Goal: Obtain resource: Download file/media

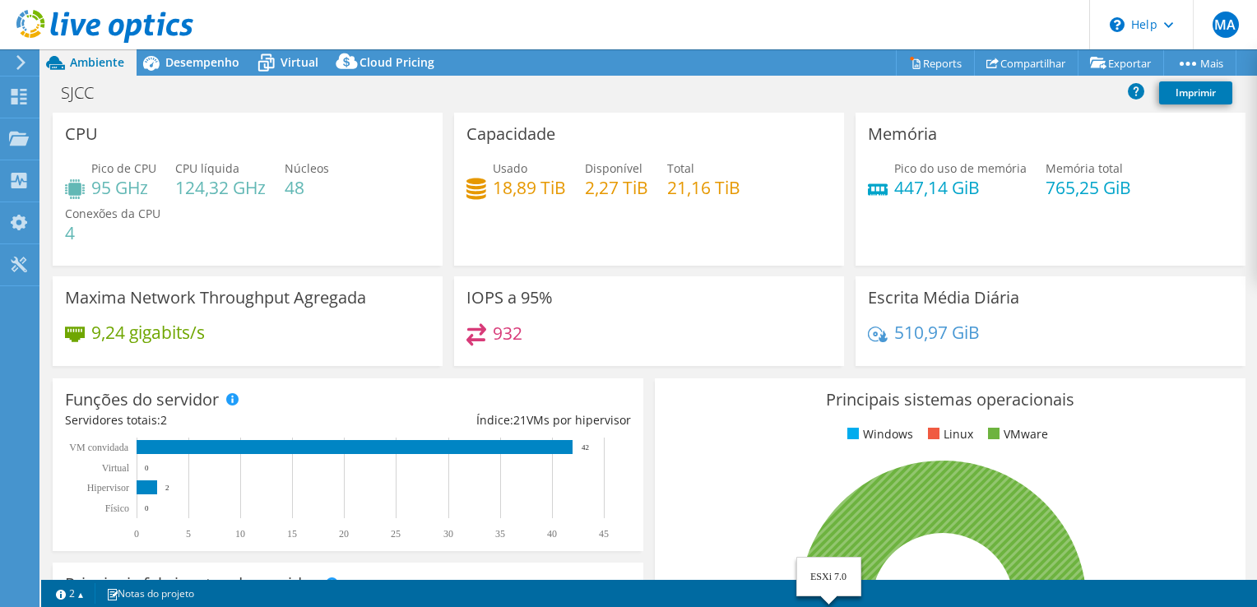
select select "USD"
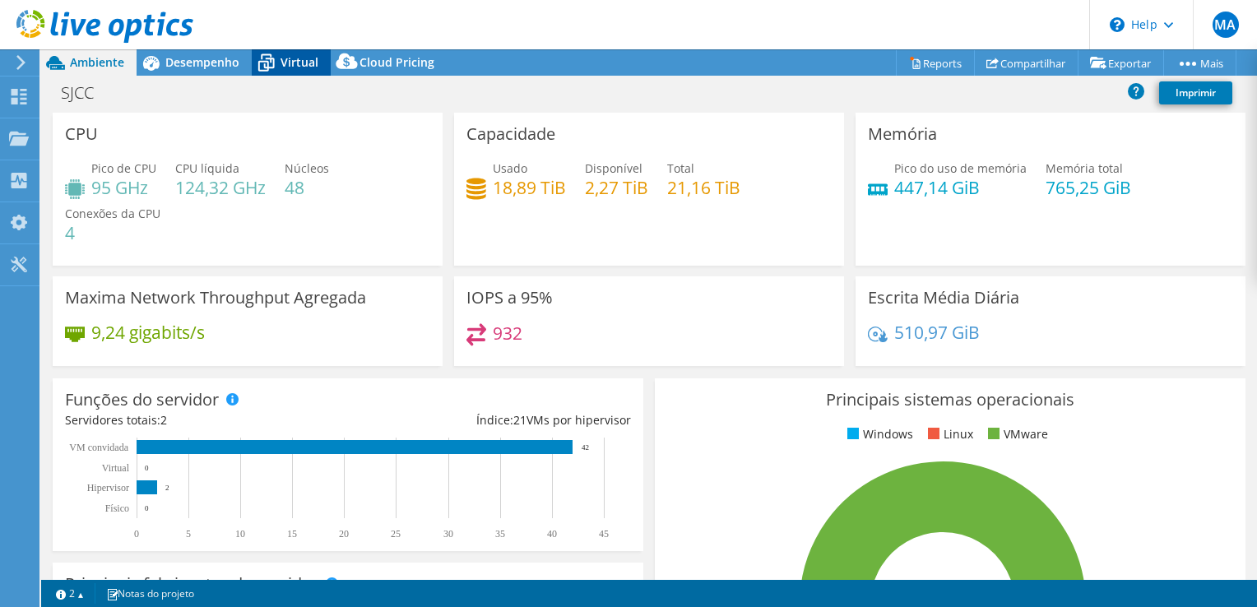
click at [280, 61] on span "Virtual" at bounding box center [299, 62] width 38 height 16
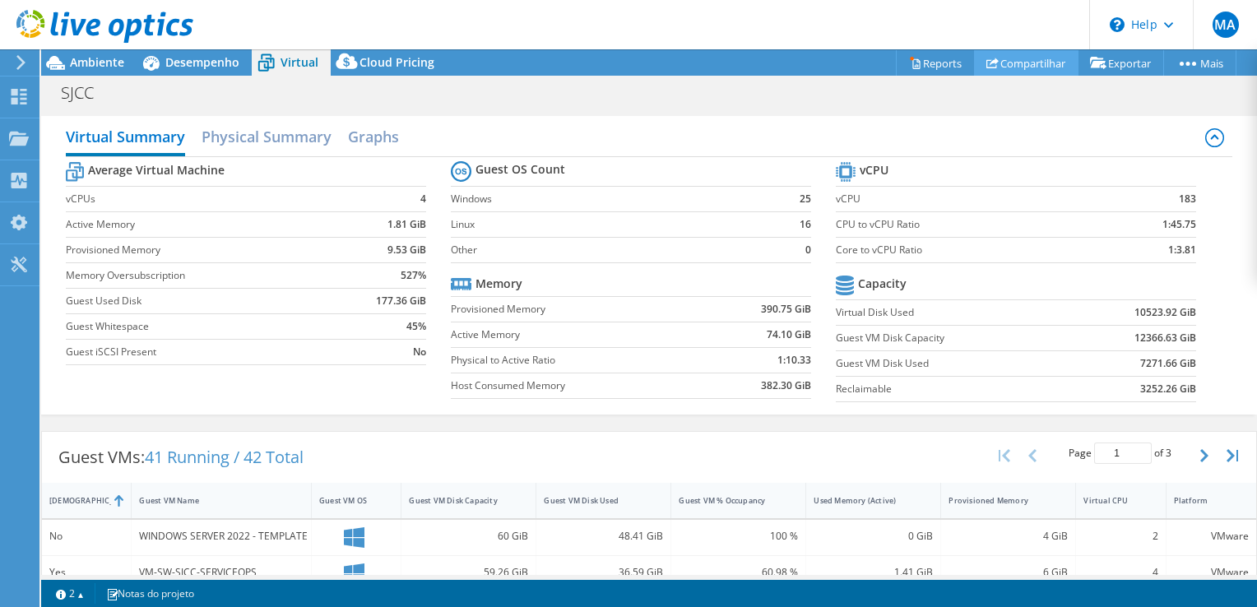
click at [1025, 61] on link "Compartilhar" at bounding box center [1026, 62] width 104 height 25
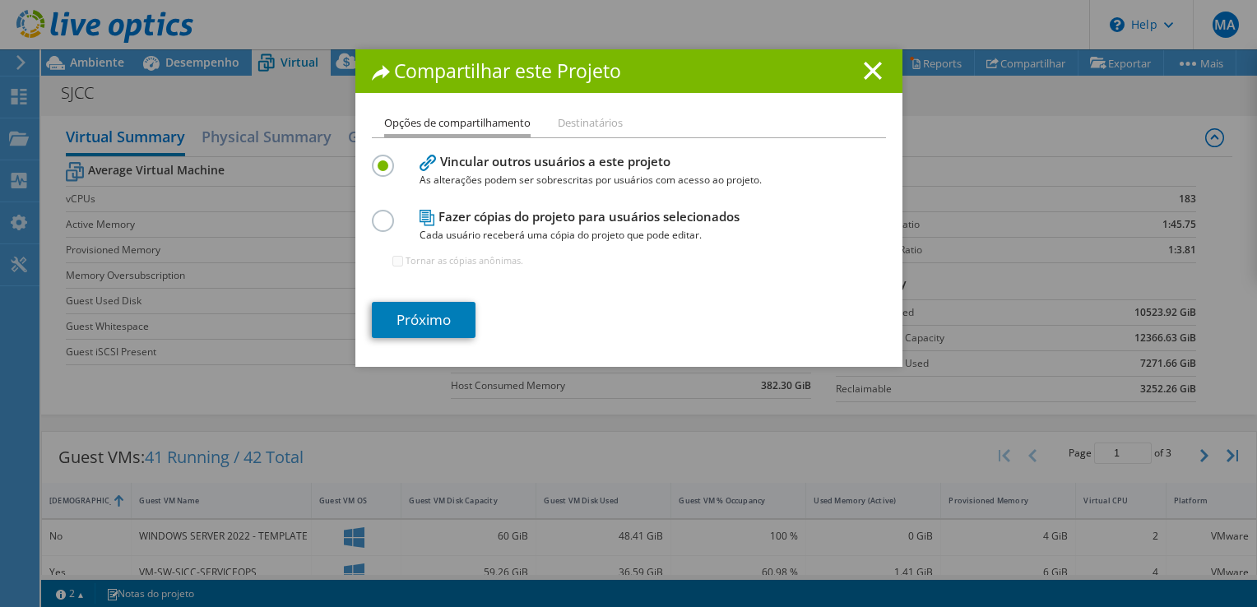
click at [855, 74] on h1 "Compartilhar este Projeto" at bounding box center [629, 71] width 514 height 19
click at [872, 70] on icon at bounding box center [872, 71] width 18 height 18
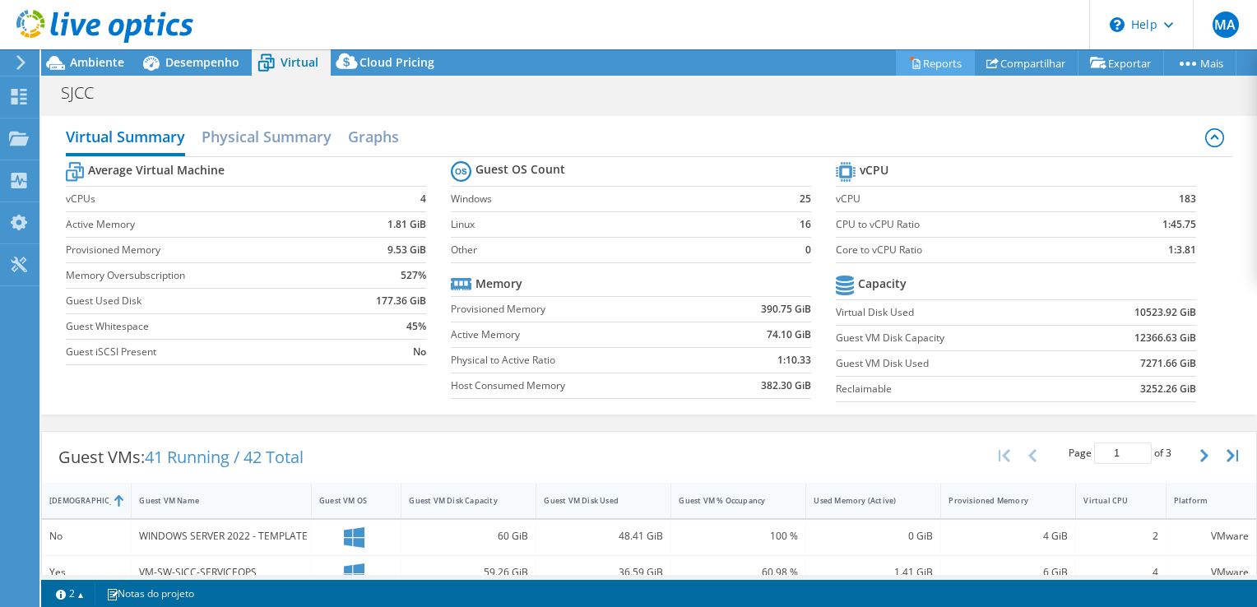
click at [926, 61] on link "Reports" at bounding box center [935, 62] width 79 height 25
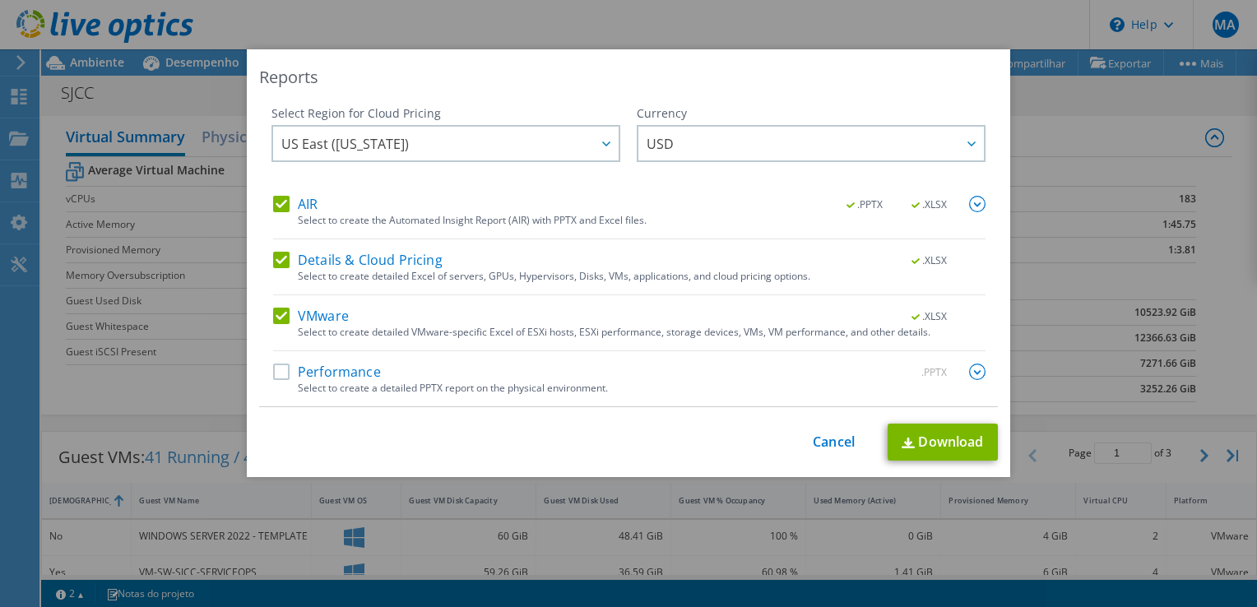
click at [278, 375] on label "Performance" at bounding box center [327, 371] width 108 height 16
click at [0, 0] on input "Performance" at bounding box center [0, 0] width 0 height 0
click at [939, 438] on link "Download" at bounding box center [942, 442] width 110 height 37
click at [832, 438] on link "Cancel" at bounding box center [833, 442] width 42 height 16
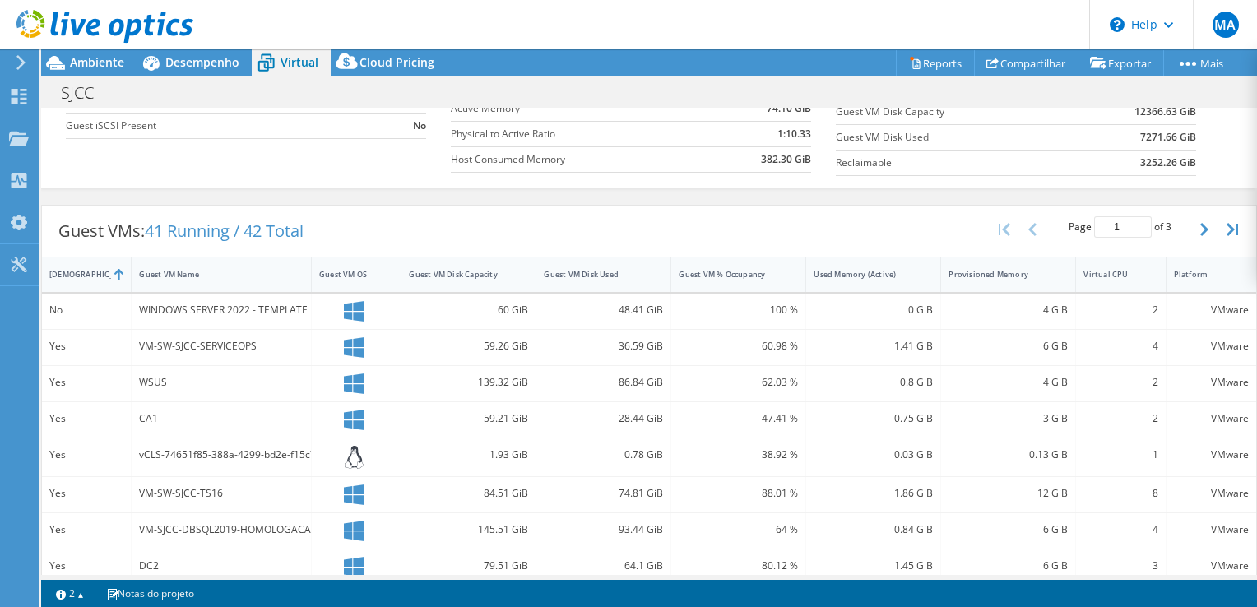
scroll to position [210, 0]
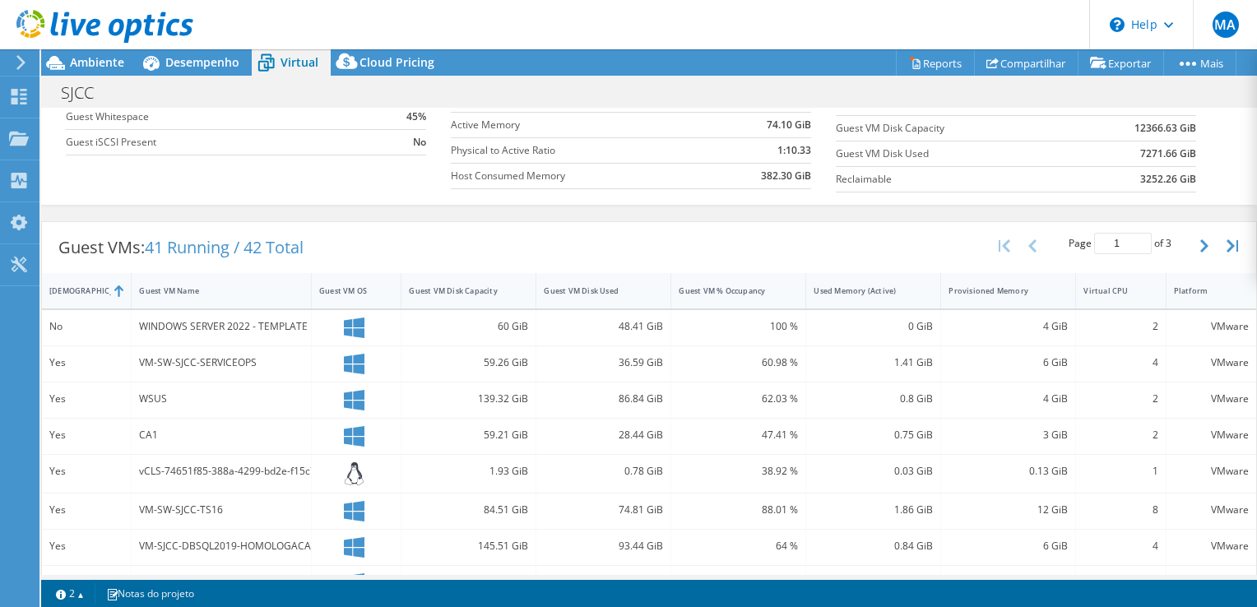
drag, startPoint x: 744, startPoint y: 220, endPoint x: 711, endPoint y: 220, distance: 32.9
click at [711, 222] on div "Guest VMs: 41 Running / 42 Total Page 1 of 3 5 rows 10 rows 20 rows 25 rows 50 …" at bounding box center [649, 247] width 1214 height 51
drag, startPoint x: 711, startPoint y: 220, endPoint x: 681, endPoint y: 220, distance: 30.4
click at [681, 222] on div "Guest VMs: 41 Running / 42 Total Page 1 of 3 5 rows 10 rows 20 rows 25 rows 50 …" at bounding box center [649, 247] width 1214 height 51
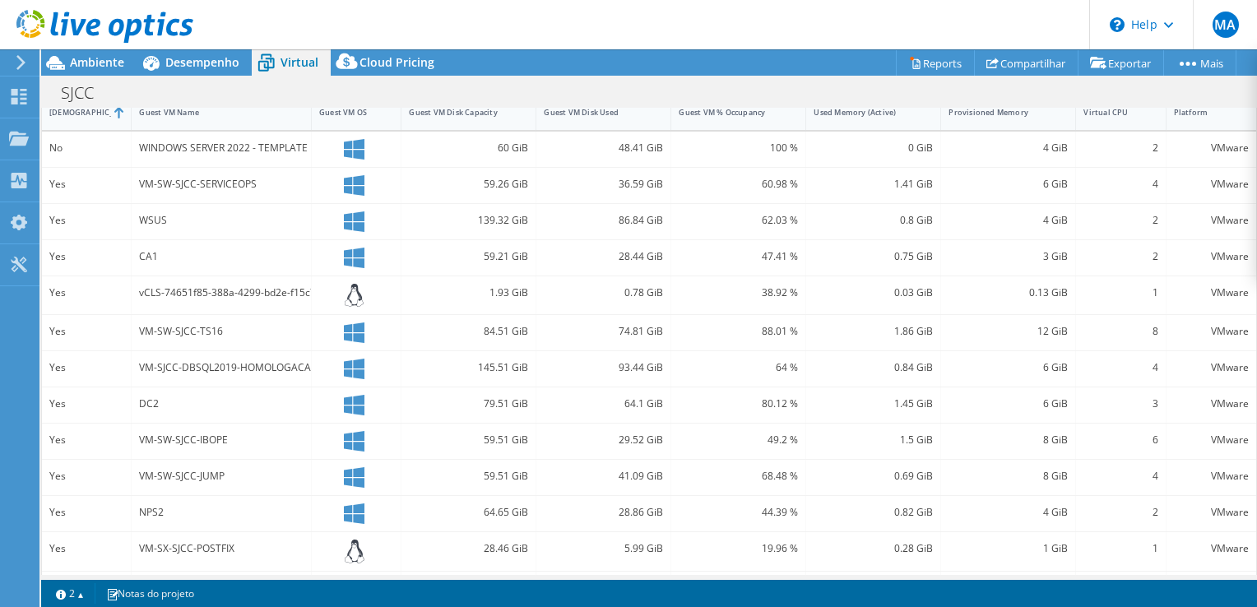
scroll to position [411, 0]
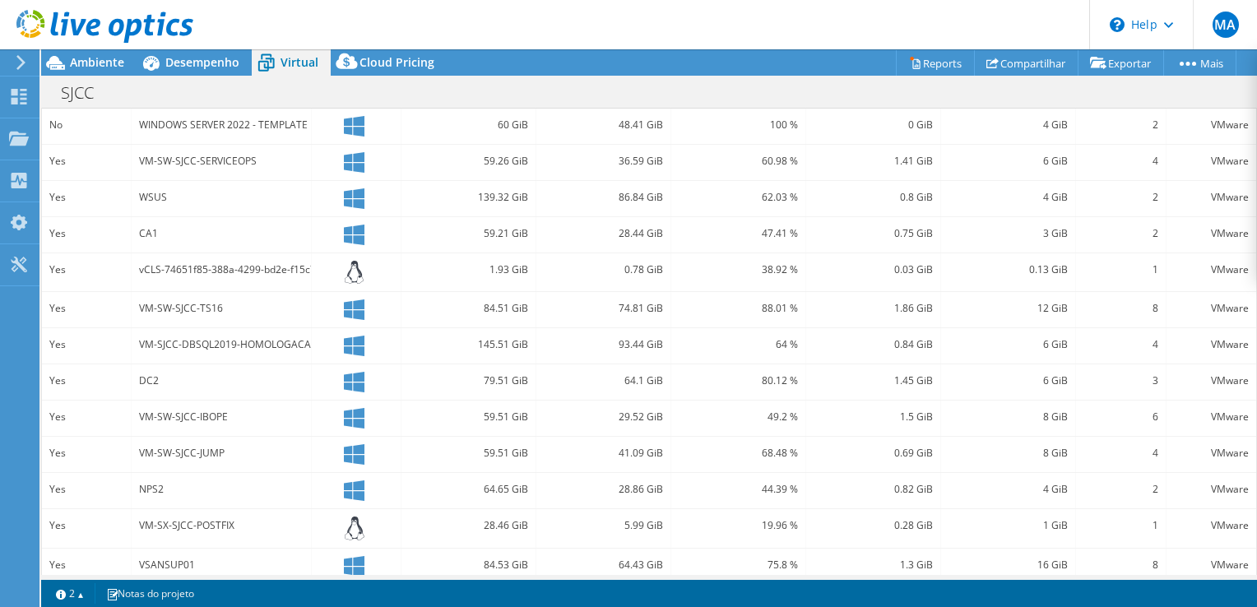
drag, startPoint x: 733, startPoint y: 95, endPoint x: 707, endPoint y: 96, distance: 25.5
click at [707, 96] on div "SJCC Imprimir" at bounding box center [648, 92] width 1215 height 30
drag, startPoint x: 702, startPoint y: 96, endPoint x: 671, endPoint y: 94, distance: 31.3
click at [671, 94] on div "SJCC Imprimir" at bounding box center [648, 92] width 1215 height 30
drag, startPoint x: 752, startPoint y: 92, endPoint x: 697, endPoint y: 90, distance: 55.1
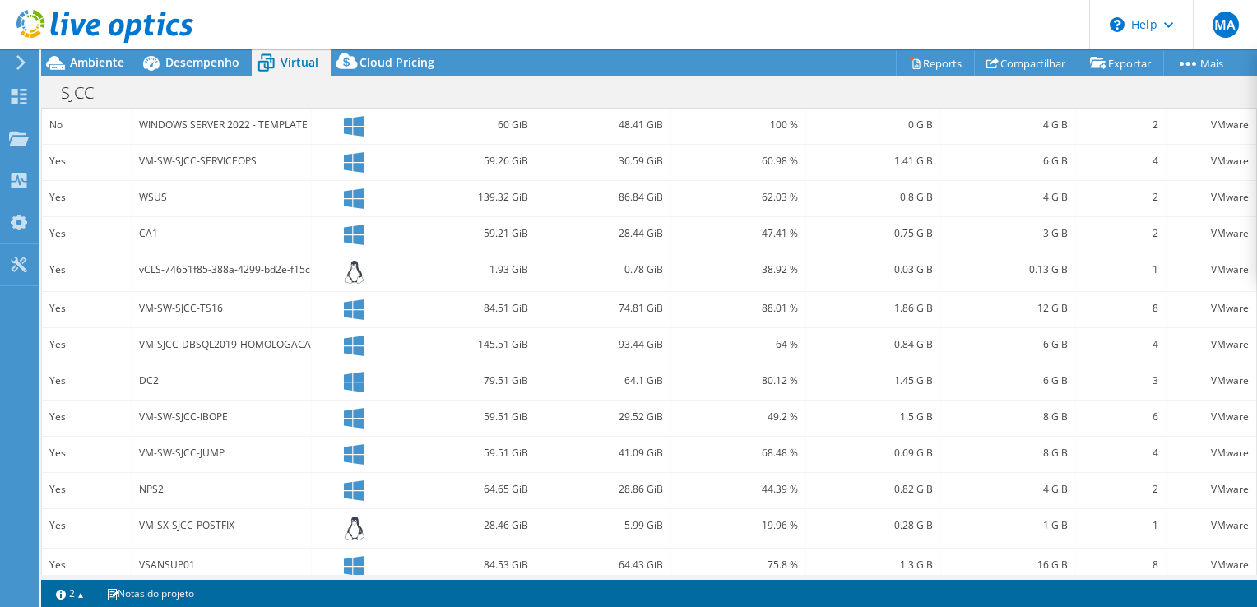
click at [697, 90] on div "SJCC Imprimir" at bounding box center [648, 92] width 1215 height 30
